Goal: Check status: Check status

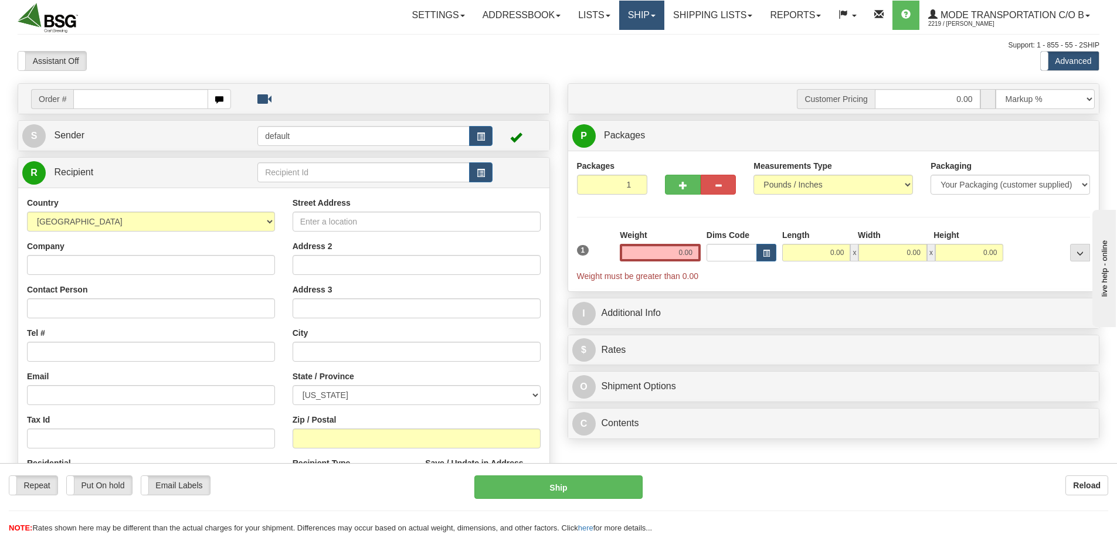
click at [630, 18] on link "Ship" at bounding box center [641, 15] width 45 height 29
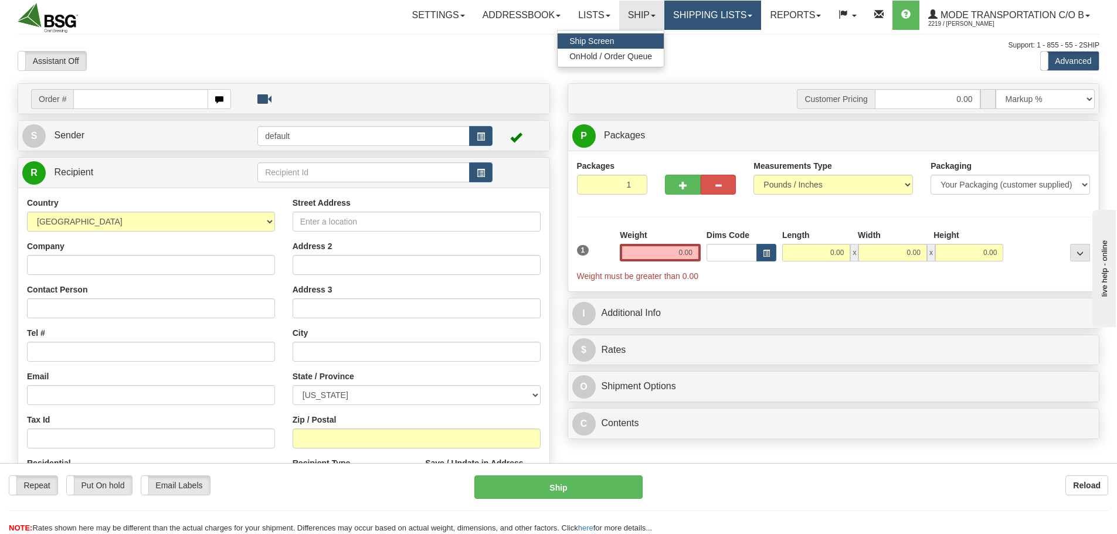
click at [693, 23] on link "Shipping lists" at bounding box center [712, 15] width 97 height 29
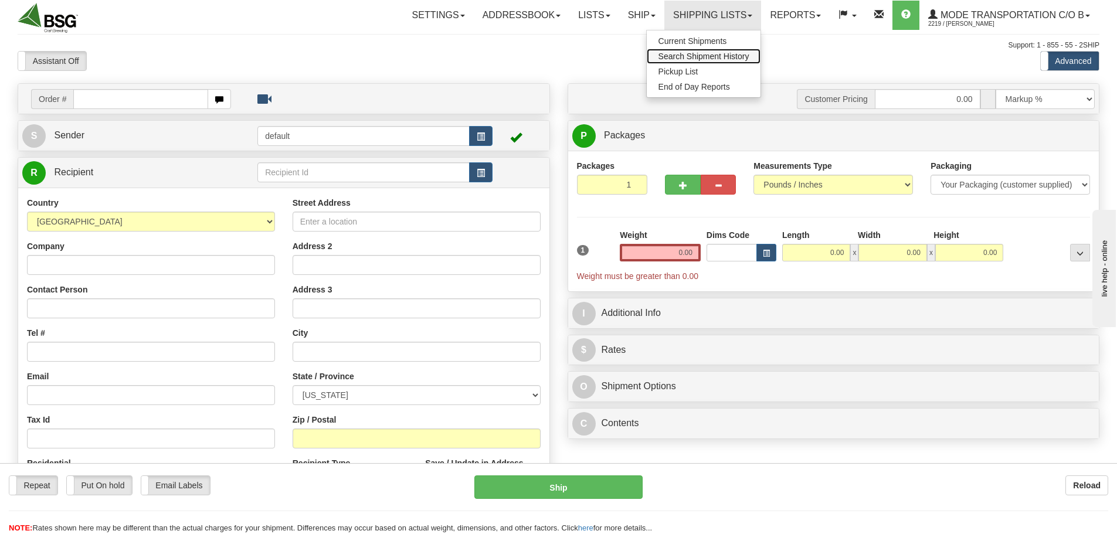
click at [704, 53] on span "Search Shipment History" at bounding box center [703, 56] width 91 height 9
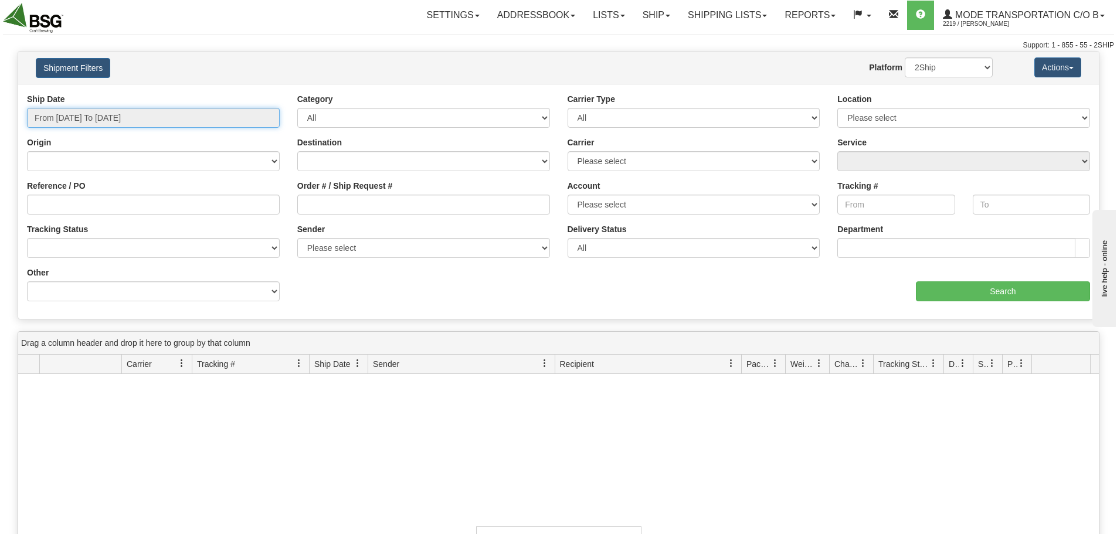
click at [207, 121] on input "From 09/02/2025 To 09/03/2025" at bounding box center [153, 118] width 253 height 20
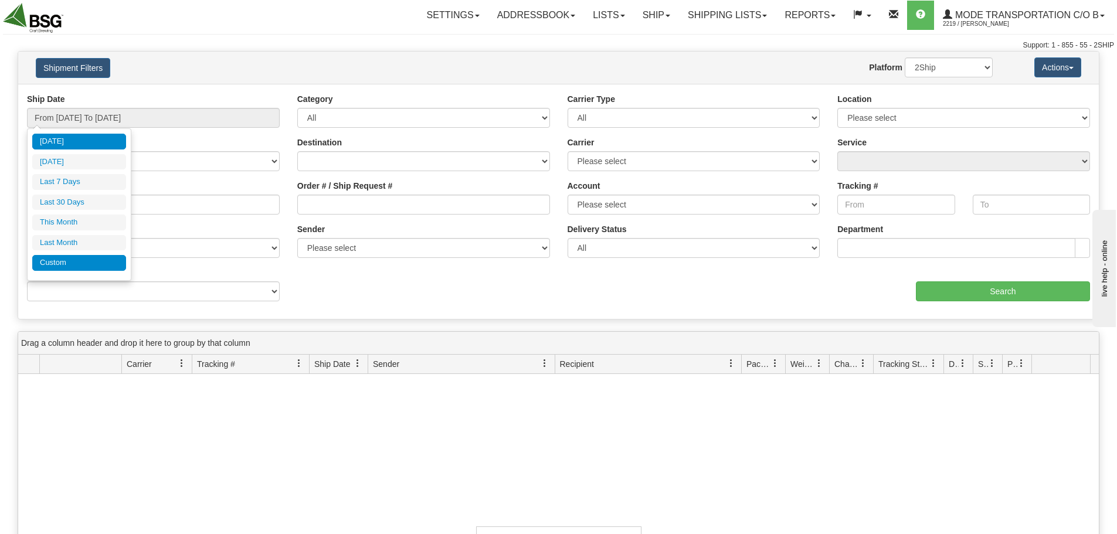
click at [87, 260] on li "Custom" at bounding box center [79, 263] width 94 height 16
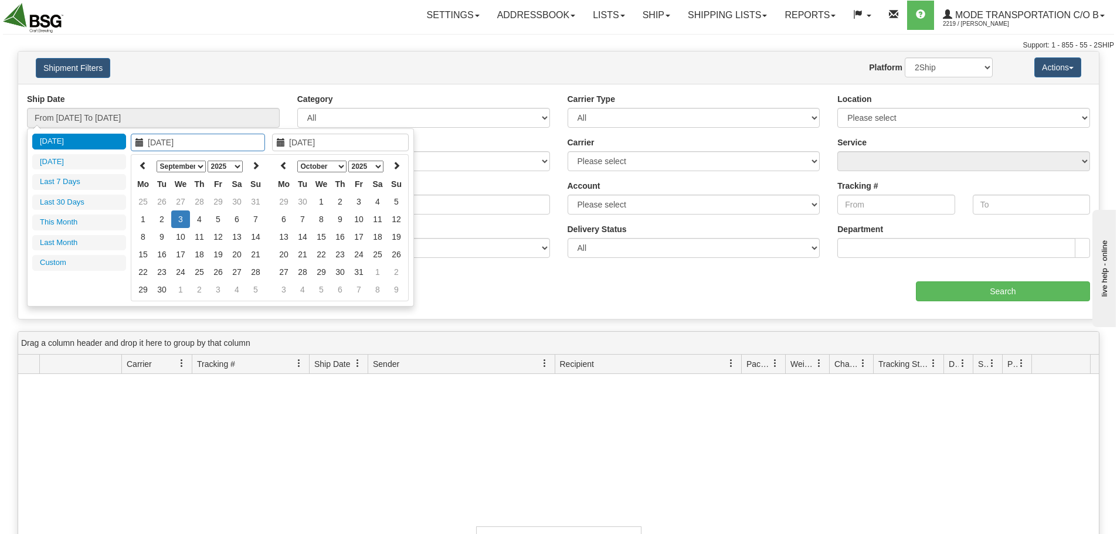
type input "[DATE]"
click at [178, 219] on td "3" at bounding box center [180, 219] width 19 height 18
click at [280, 167] on icon at bounding box center [284, 165] width 8 height 8
type input "[DATE]"
click at [318, 213] on td "3" at bounding box center [321, 219] width 19 height 18
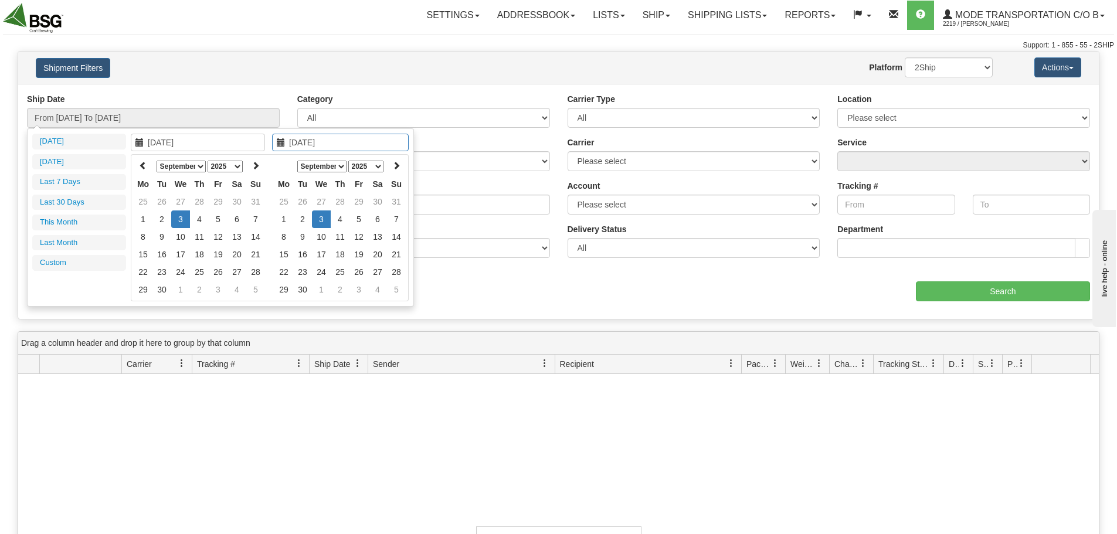
type input "From 09/03/2025 To 09/03/2025"
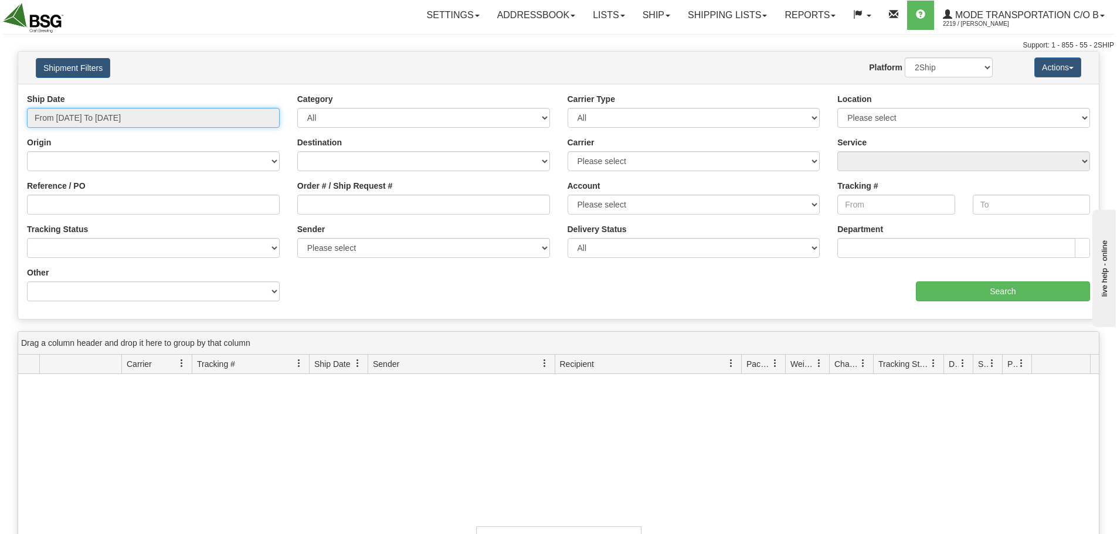
click at [186, 111] on input "From 09/03/2025 To 09/03/2025" at bounding box center [153, 118] width 253 height 20
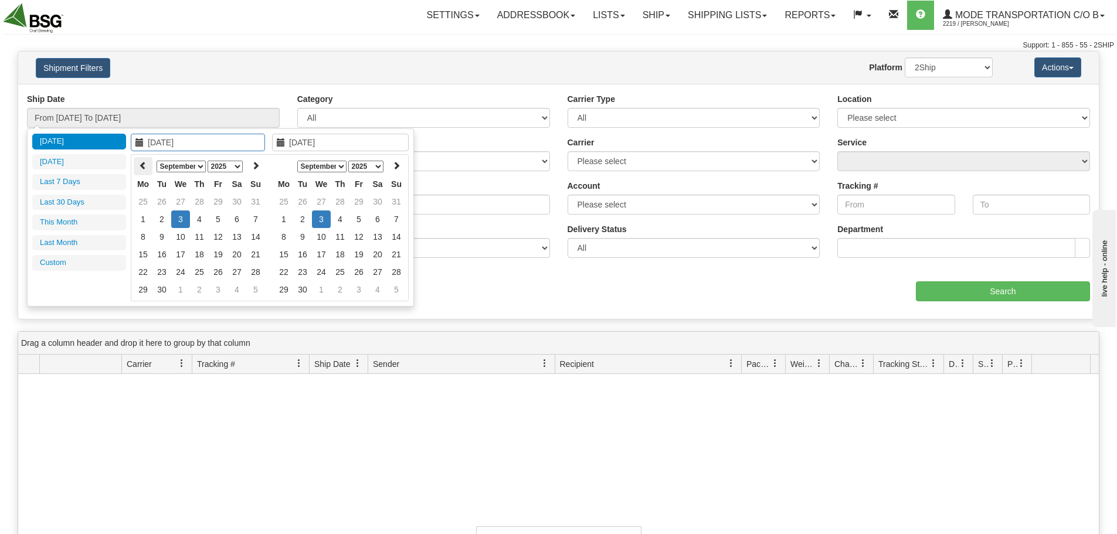
click at [141, 165] on icon at bounding box center [143, 165] width 8 height 8
type input "04/01/2025"
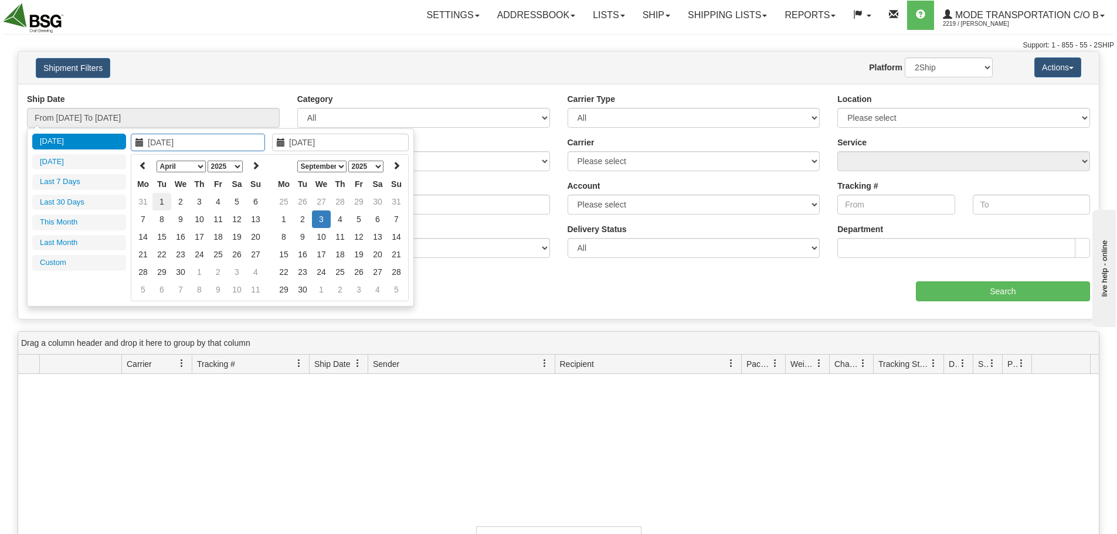
click at [158, 202] on td "1" at bounding box center [161, 202] width 19 height 18
click at [398, 162] on icon at bounding box center [396, 165] width 8 height 8
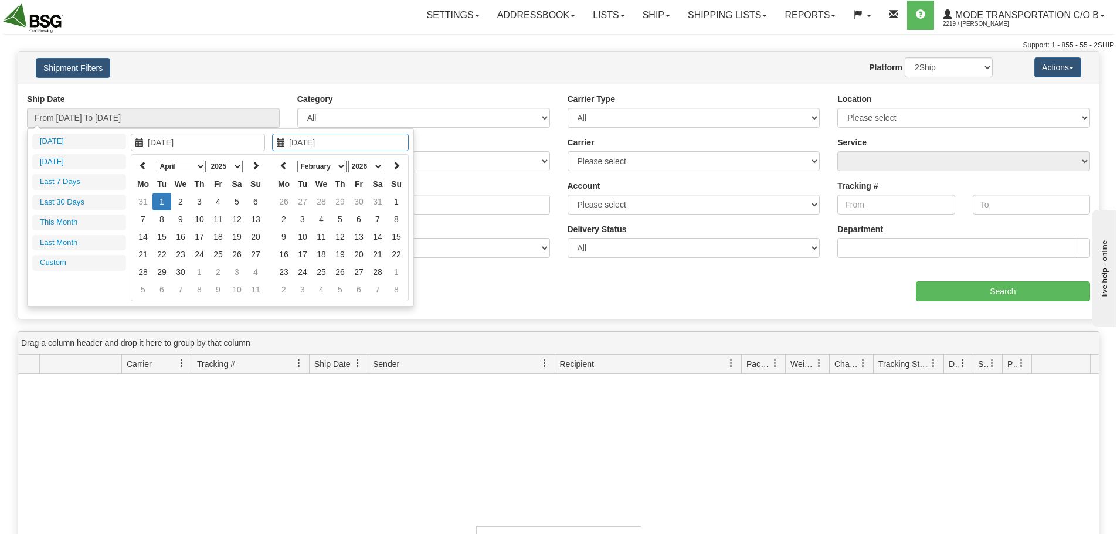
click at [398, 162] on icon at bounding box center [396, 165] width 8 height 8
click at [281, 165] on icon at bounding box center [284, 165] width 8 height 8
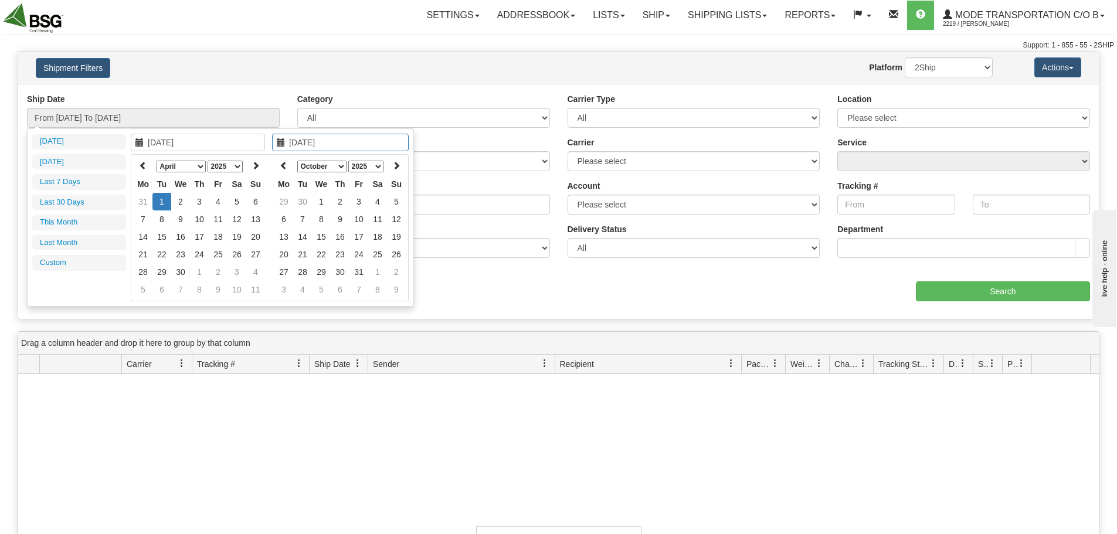
click at [281, 165] on icon at bounding box center [284, 165] width 8 height 8
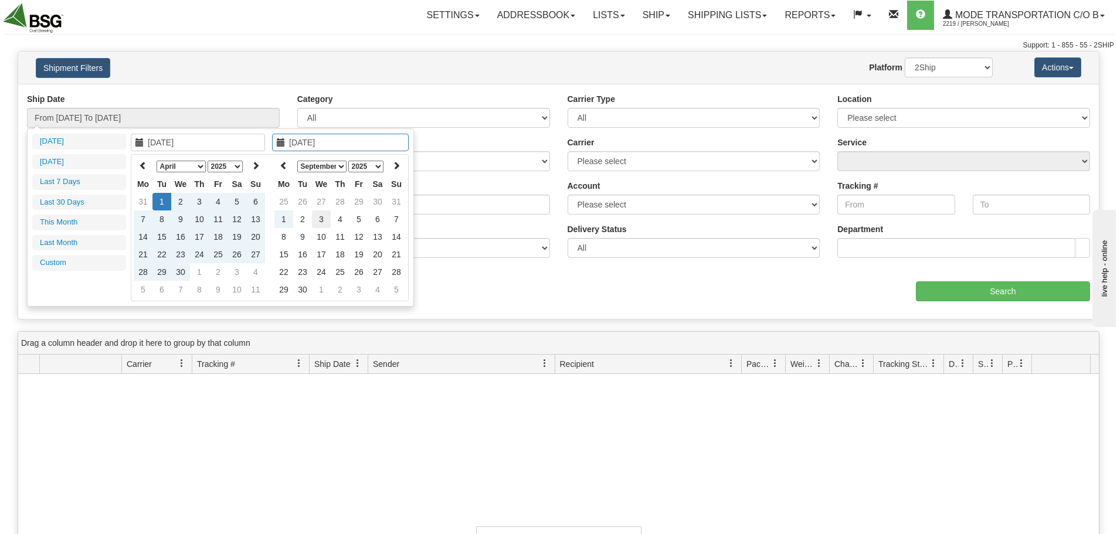
type input "[DATE]"
click at [318, 215] on td "3" at bounding box center [321, 219] width 19 height 18
type input "From 04/01/2025 To 09/03/2025"
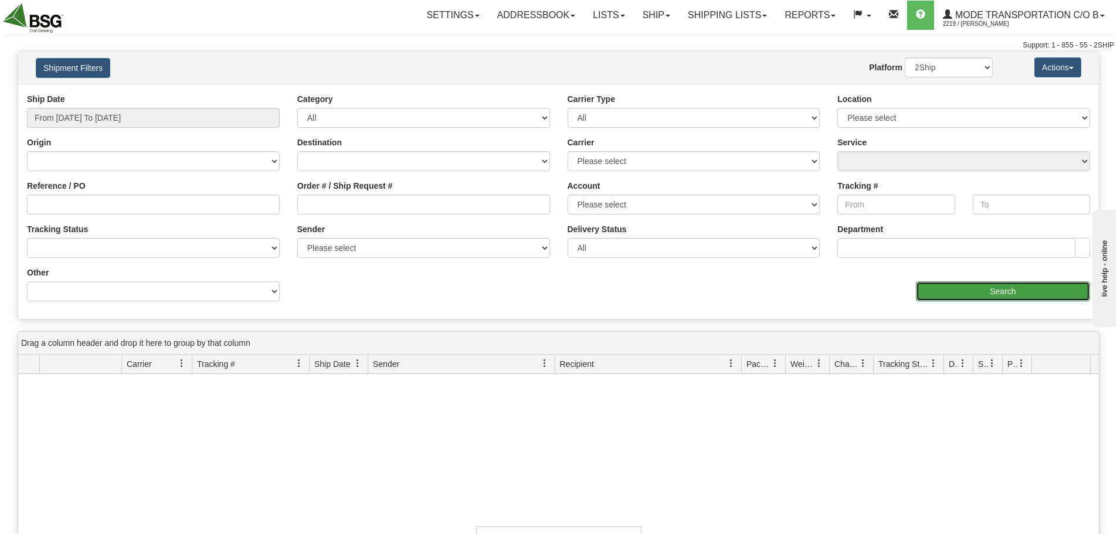
click at [969, 286] on input "Search" at bounding box center [1003, 291] width 174 height 20
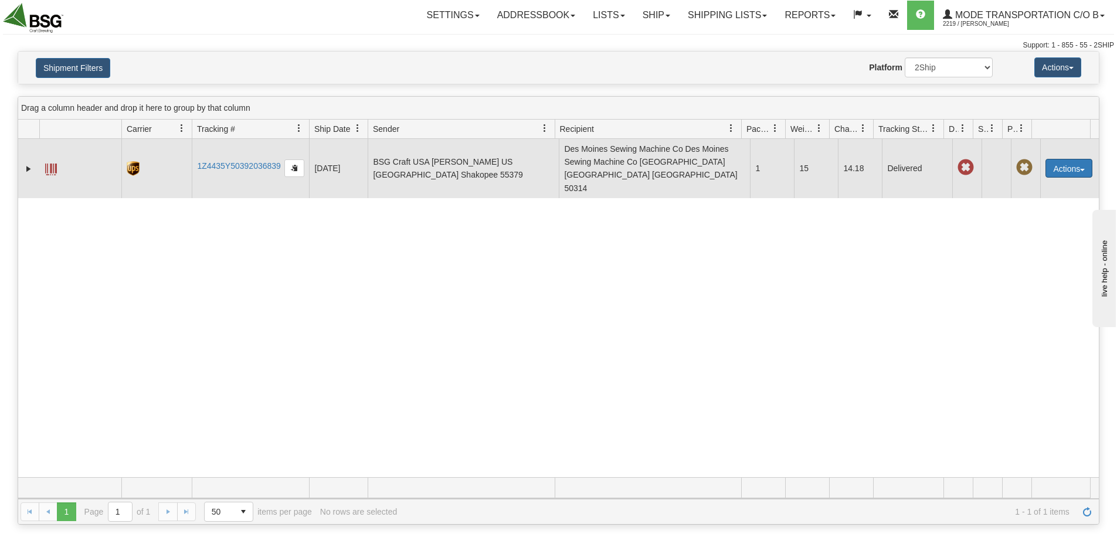
click at [1051, 159] on button "Actions" at bounding box center [1068, 168] width 47 height 19
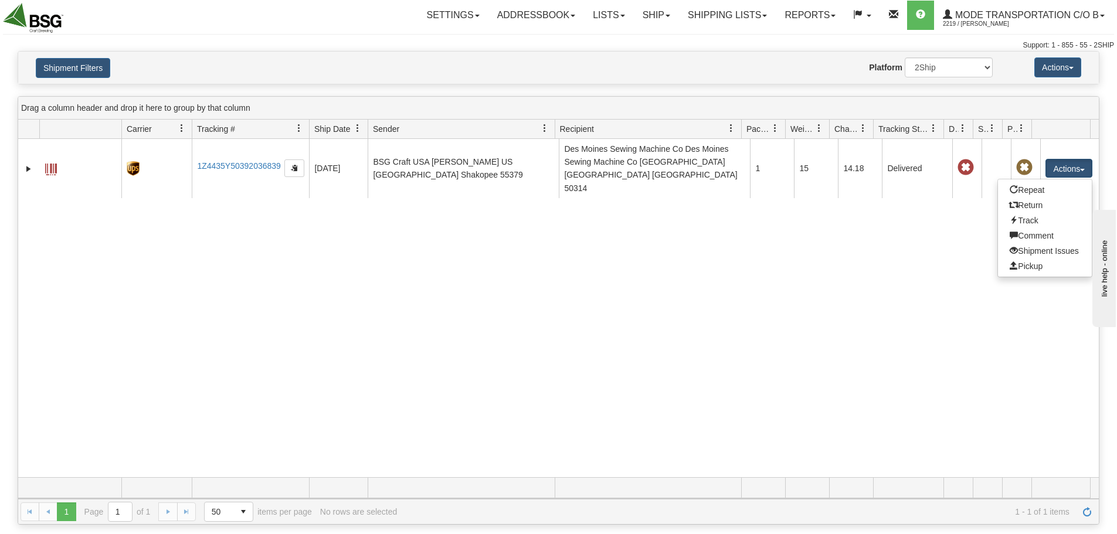
click at [752, 266] on div "30752066 2219 1Z4435Y50392036839 04/08/2025 04/08/2025 04:41:40 PM BSG Craft US…" at bounding box center [558, 308] width 1081 height 338
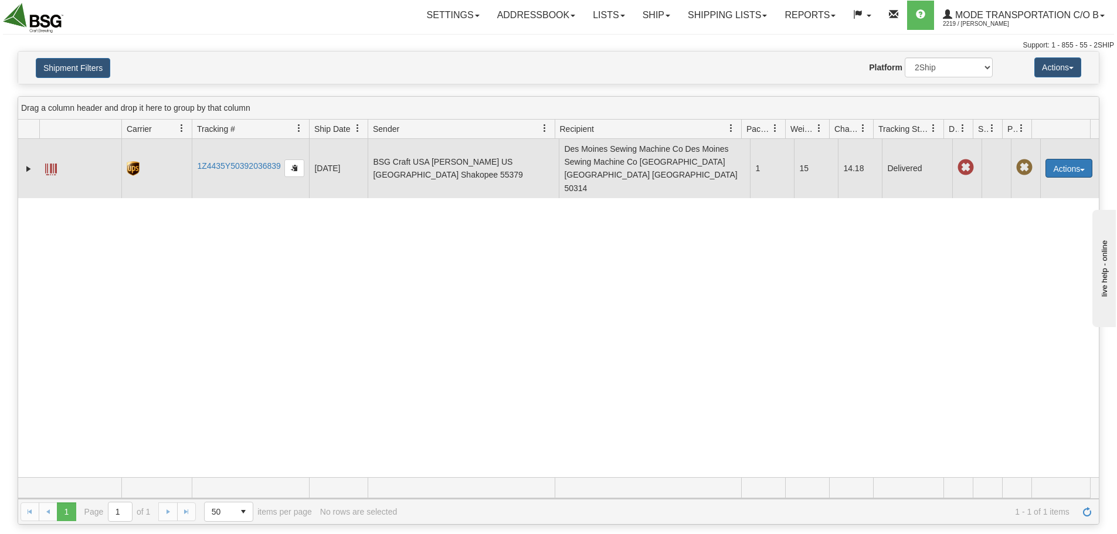
click at [1048, 159] on button "Actions" at bounding box center [1068, 168] width 47 height 19
click at [1042, 213] on link "Track" at bounding box center [1045, 220] width 94 height 15
click at [49, 164] on span at bounding box center [51, 170] width 12 height 12
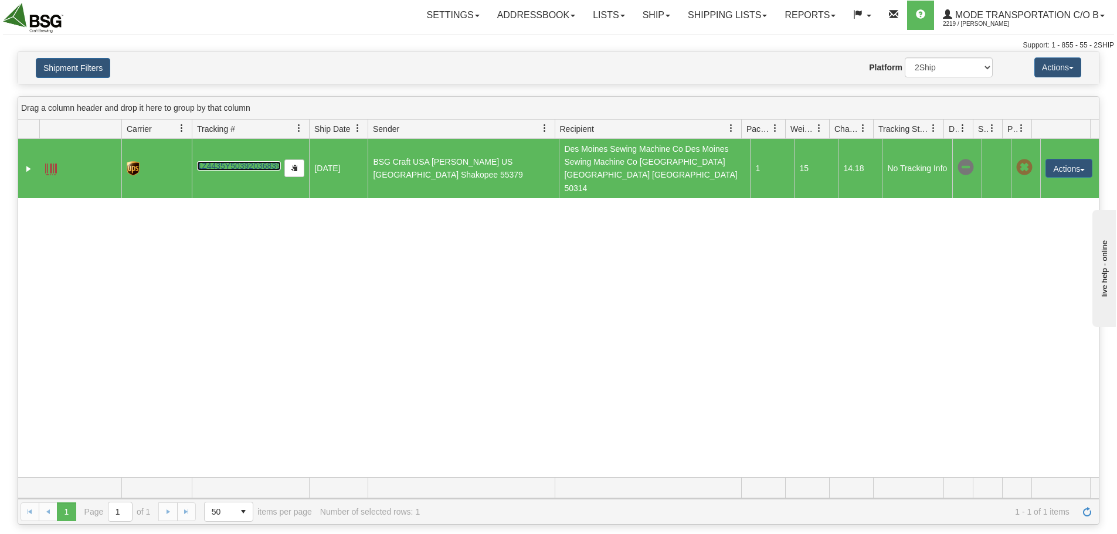
click at [219, 161] on link "1Z4435Y50392036839" at bounding box center [238, 165] width 83 height 9
click at [101, 66] on button "Shipment Filters" at bounding box center [73, 68] width 74 height 20
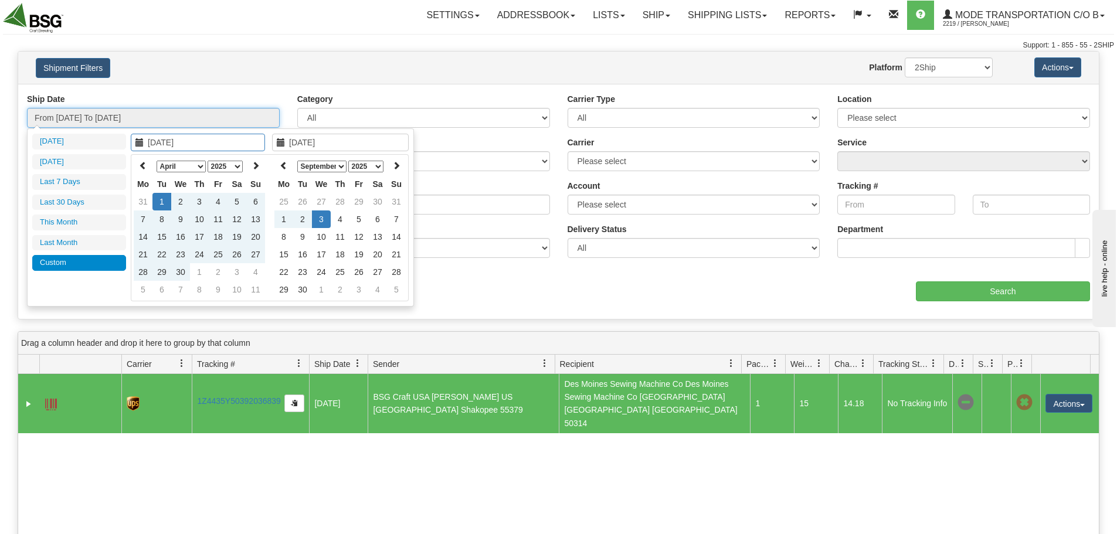
click at [157, 116] on input "From 04/01/2025 To 09/03/2025" at bounding box center [153, 118] width 253 height 20
click at [145, 167] on icon at bounding box center [143, 165] width 8 height 8
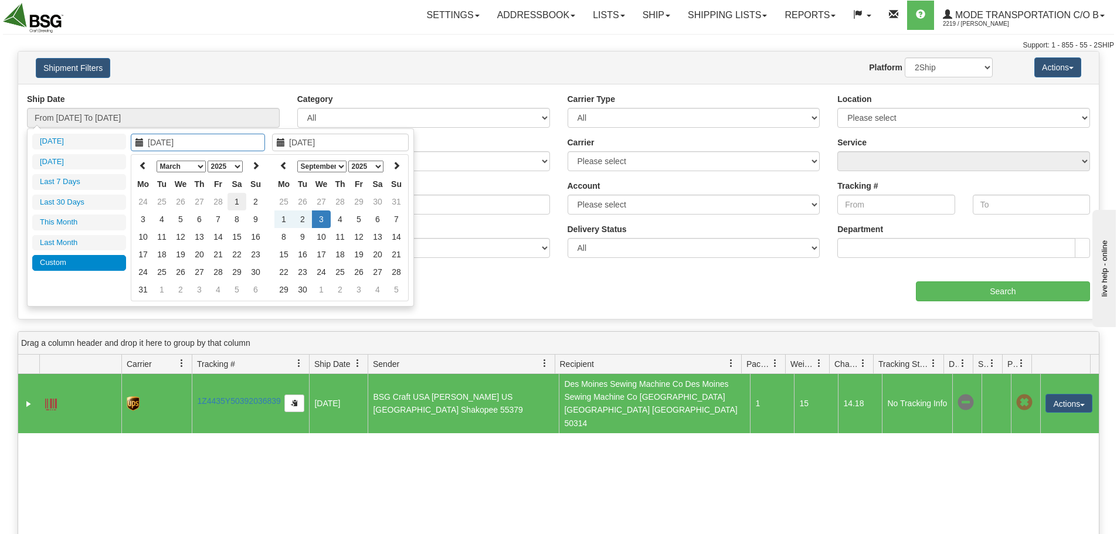
type input "03/01/2025"
click at [238, 198] on td "1" at bounding box center [236, 202] width 19 height 18
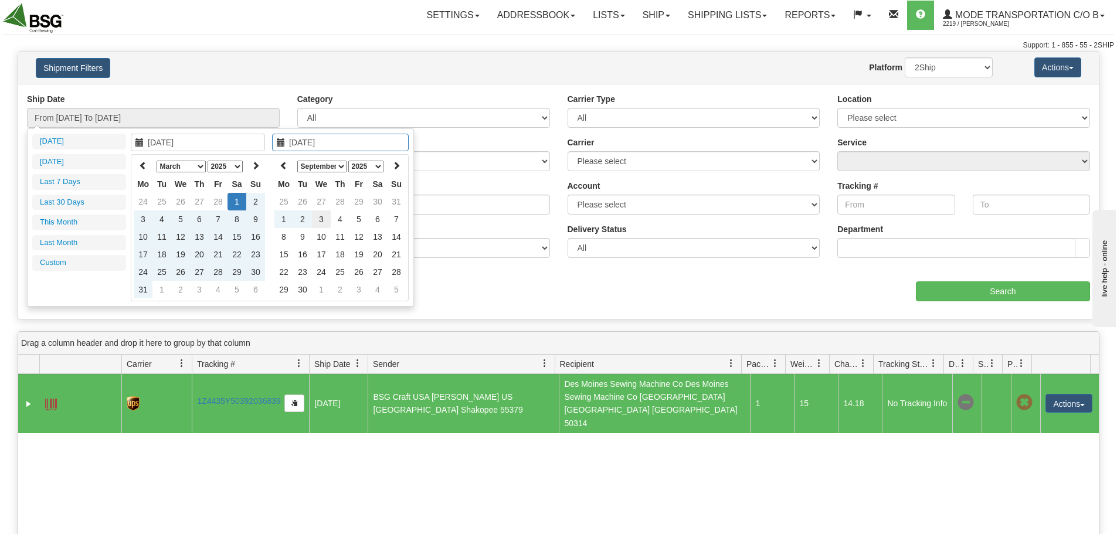
type input "[DATE]"
click at [325, 220] on td "3" at bounding box center [321, 219] width 19 height 18
type input "From 03/01/2025 To 09/03/2025"
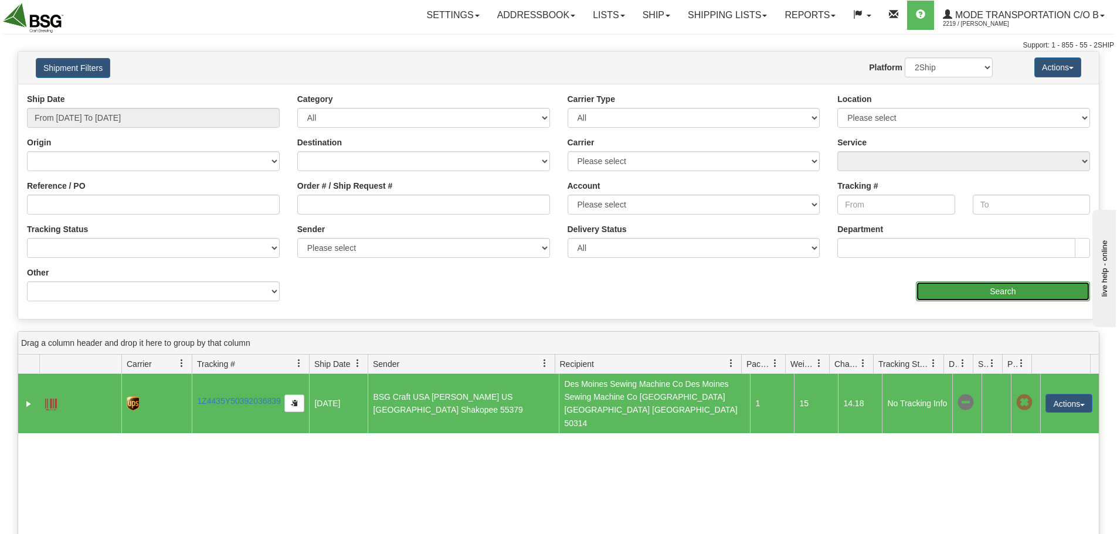
click at [989, 286] on input "Search" at bounding box center [1003, 291] width 174 height 20
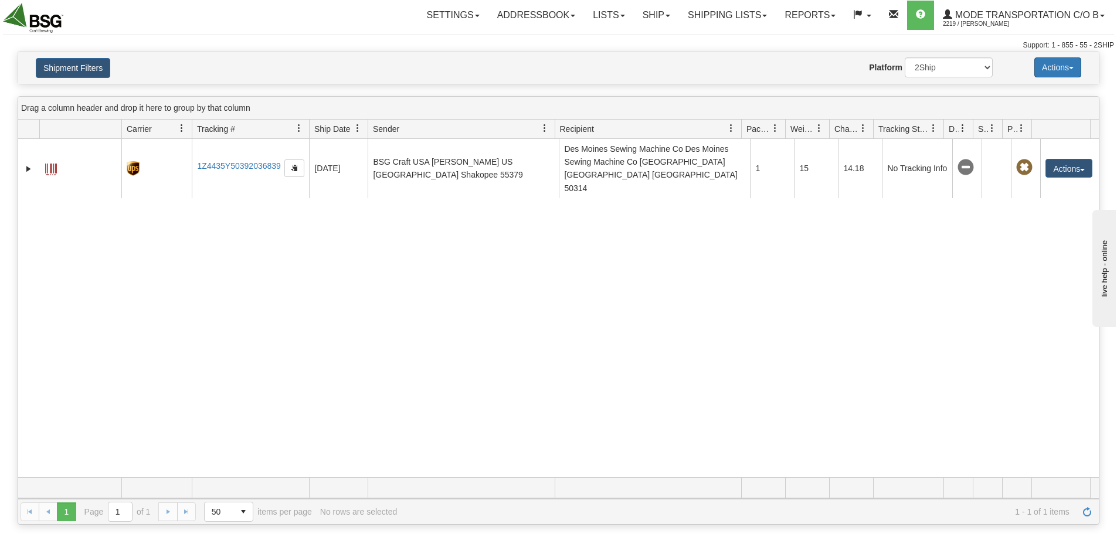
click at [1061, 73] on button "Actions" at bounding box center [1057, 67] width 47 height 20
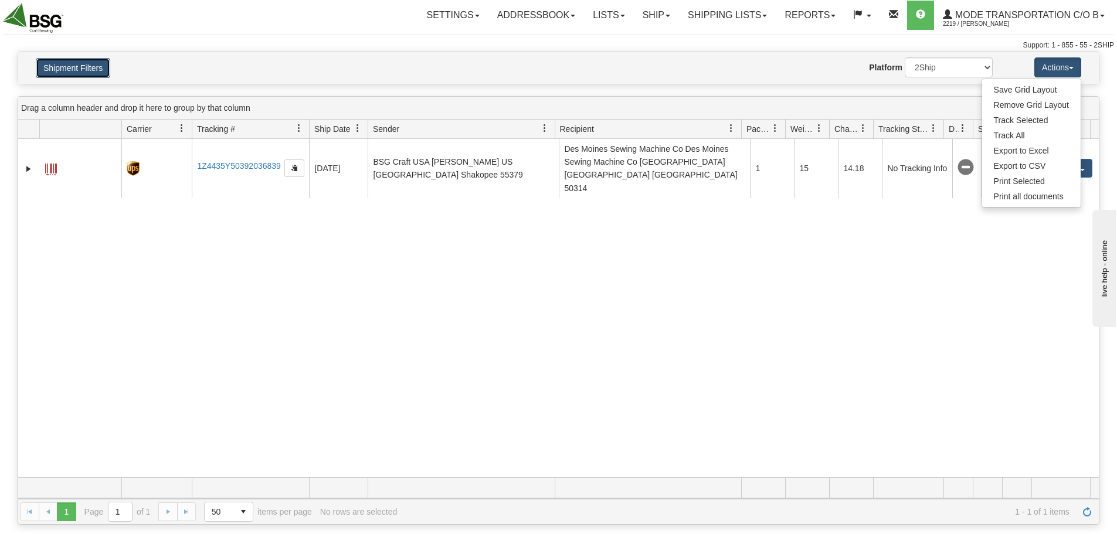
click at [79, 66] on button "Shipment Filters" at bounding box center [73, 68] width 74 height 20
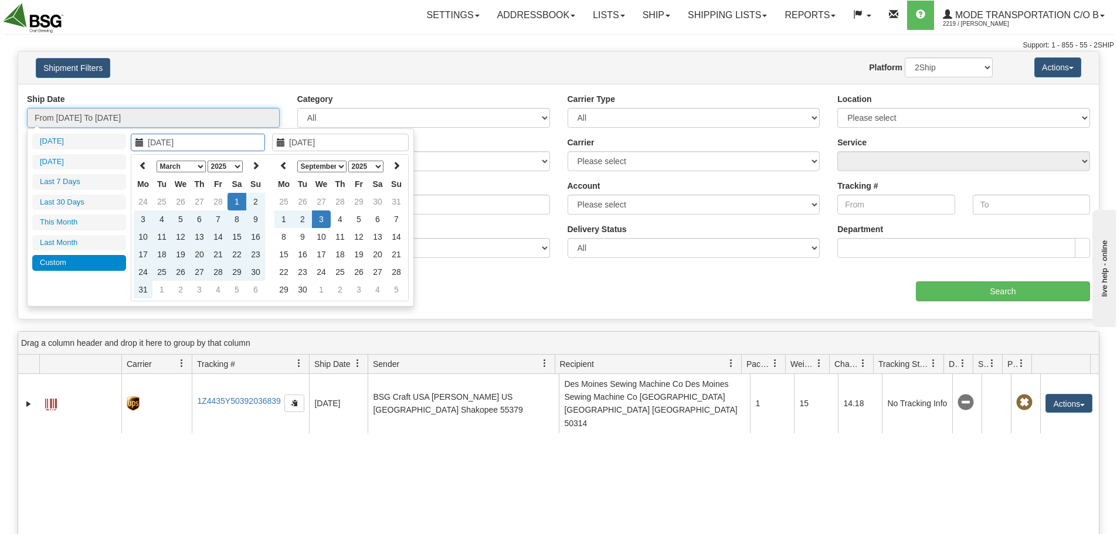
click at [147, 123] on input "From 03/01/2025 To 09/03/2025" at bounding box center [153, 118] width 253 height 20
click at [145, 168] on icon at bounding box center [143, 165] width 8 height 8
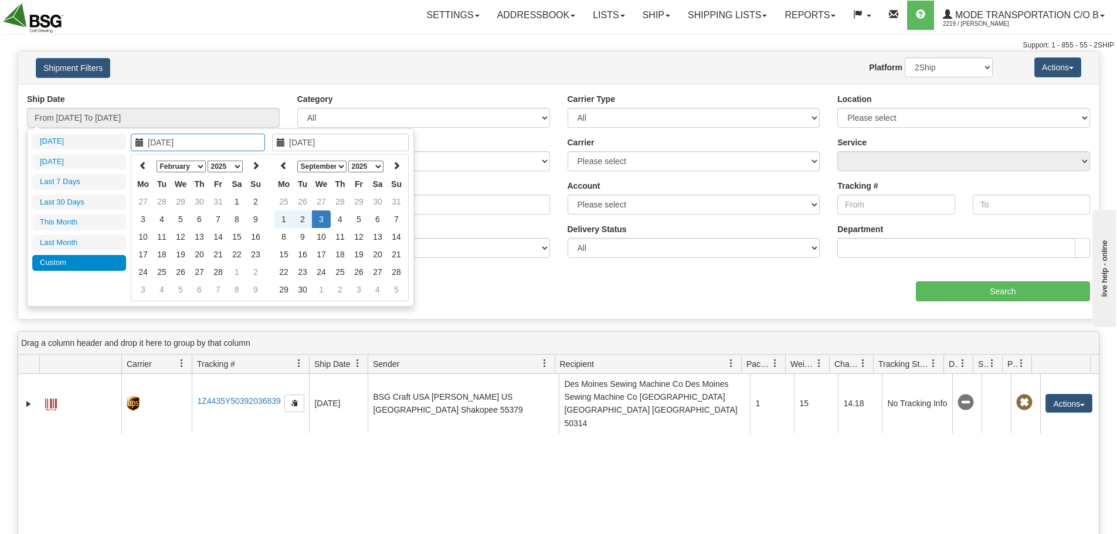
click at [145, 168] on icon at bounding box center [143, 165] width 8 height 8
type input "01/01/2025"
click at [187, 208] on td "1" at bounding box center [180, 202] width 19 height 18
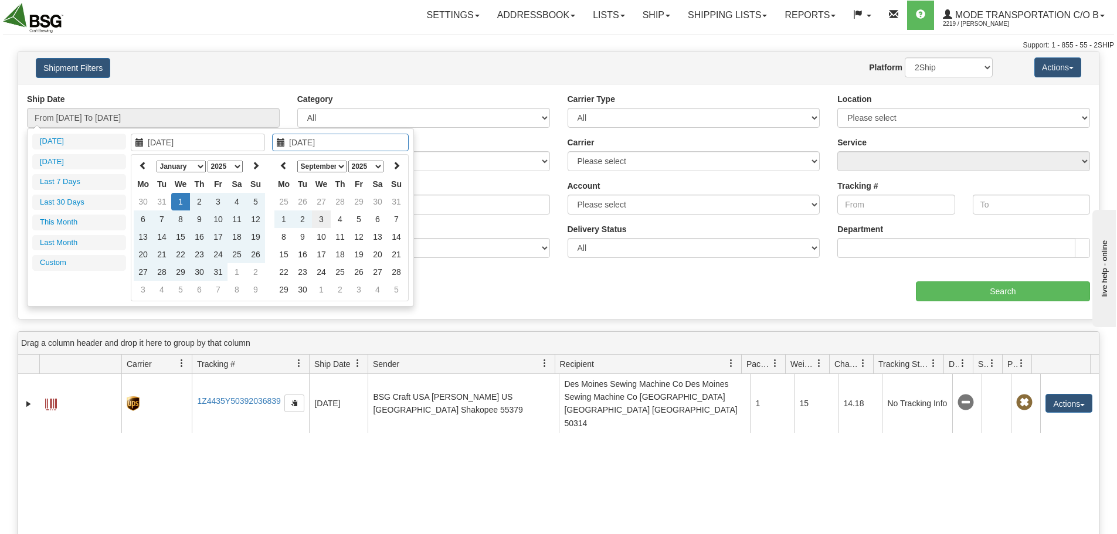
type input "[DATE]"
click at [321, 219] on td "3" at bounding box center [321, 219] width 19 height 18
type input "From 01/01/2025 To 09/03/2025"
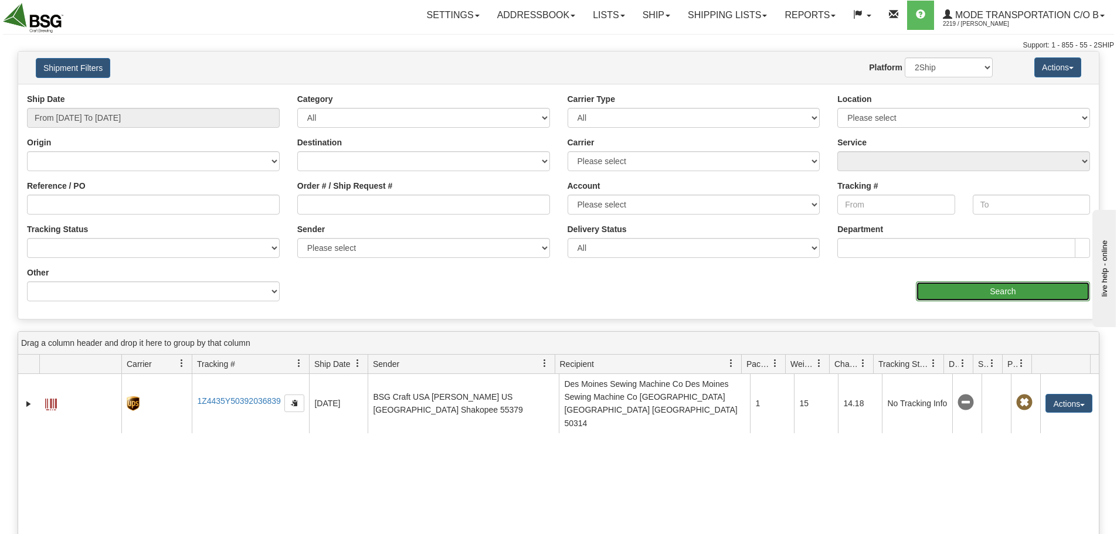
click at [952, 297] on input "Search" at bounding box center [1003, 291] width 174 height 20
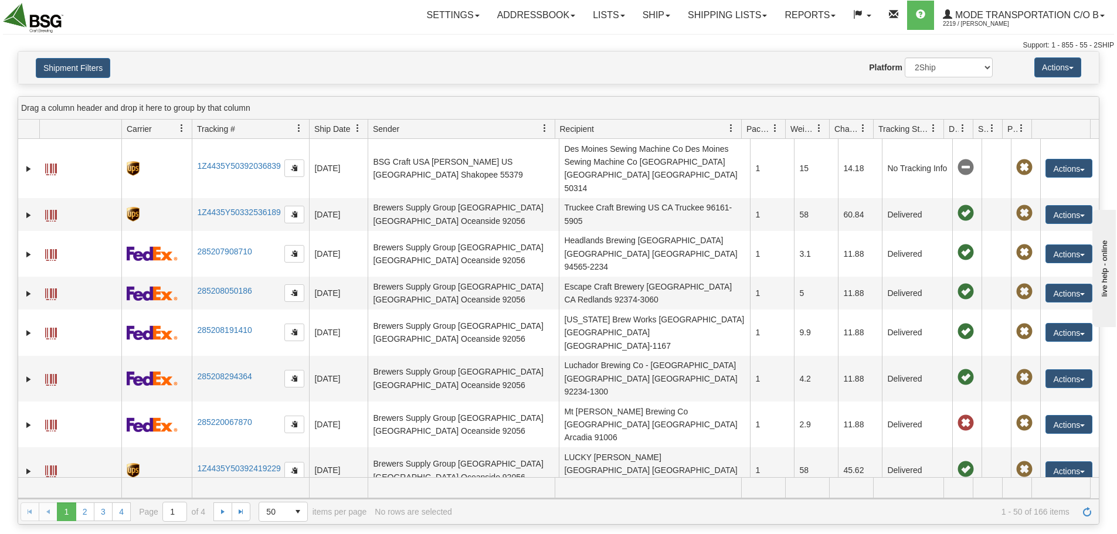
click at [358, 127] on span at bounding box center [357, 128] width 9 height 9
click at [396, 196] on span "Sort Descending" at bounding box center [395, 191] width 94 height 32
